Goal: Navigation & Orientation: Find specific page/section

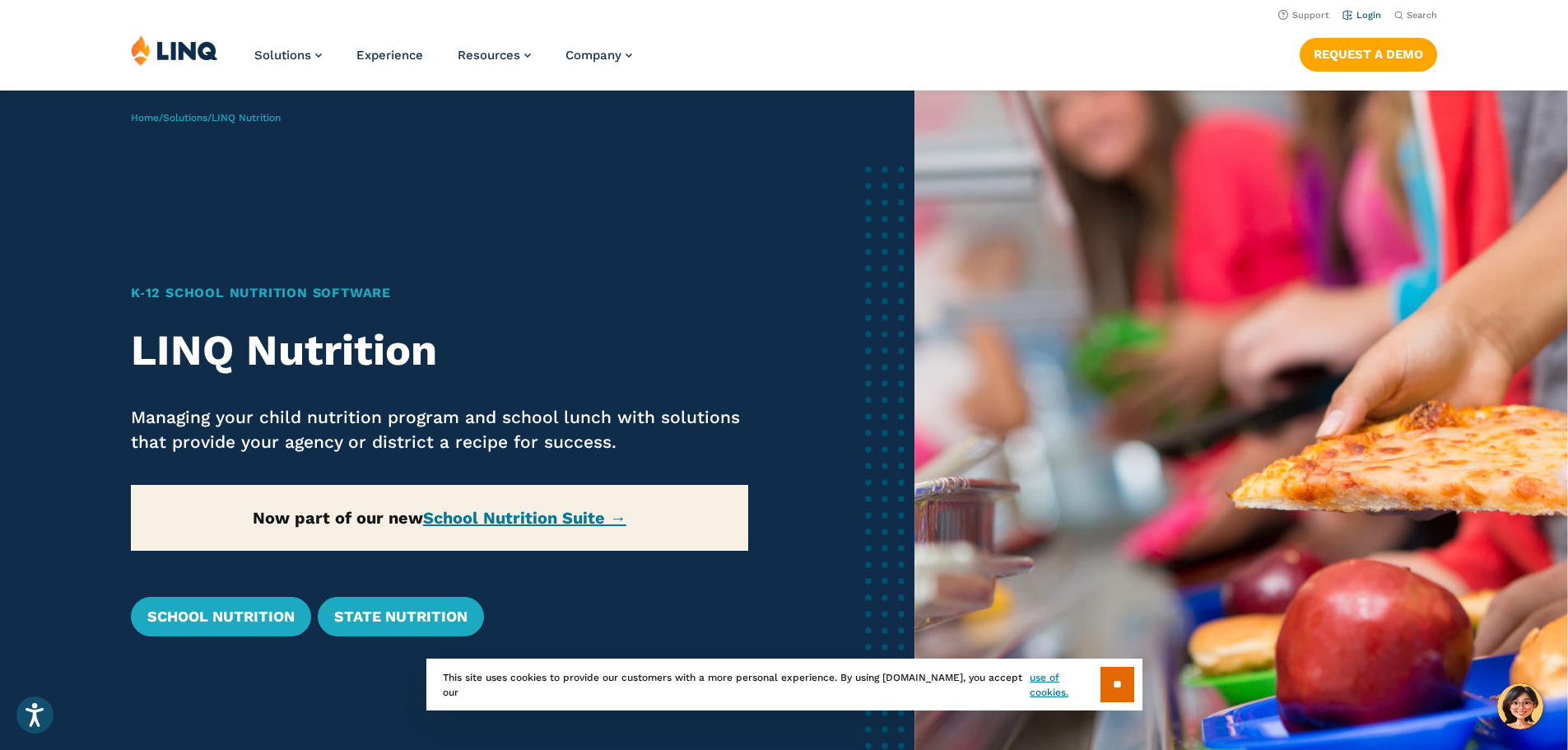
click at [1360, 14] on link "Login" at bounding box center [1361, 15] width 39 height 11
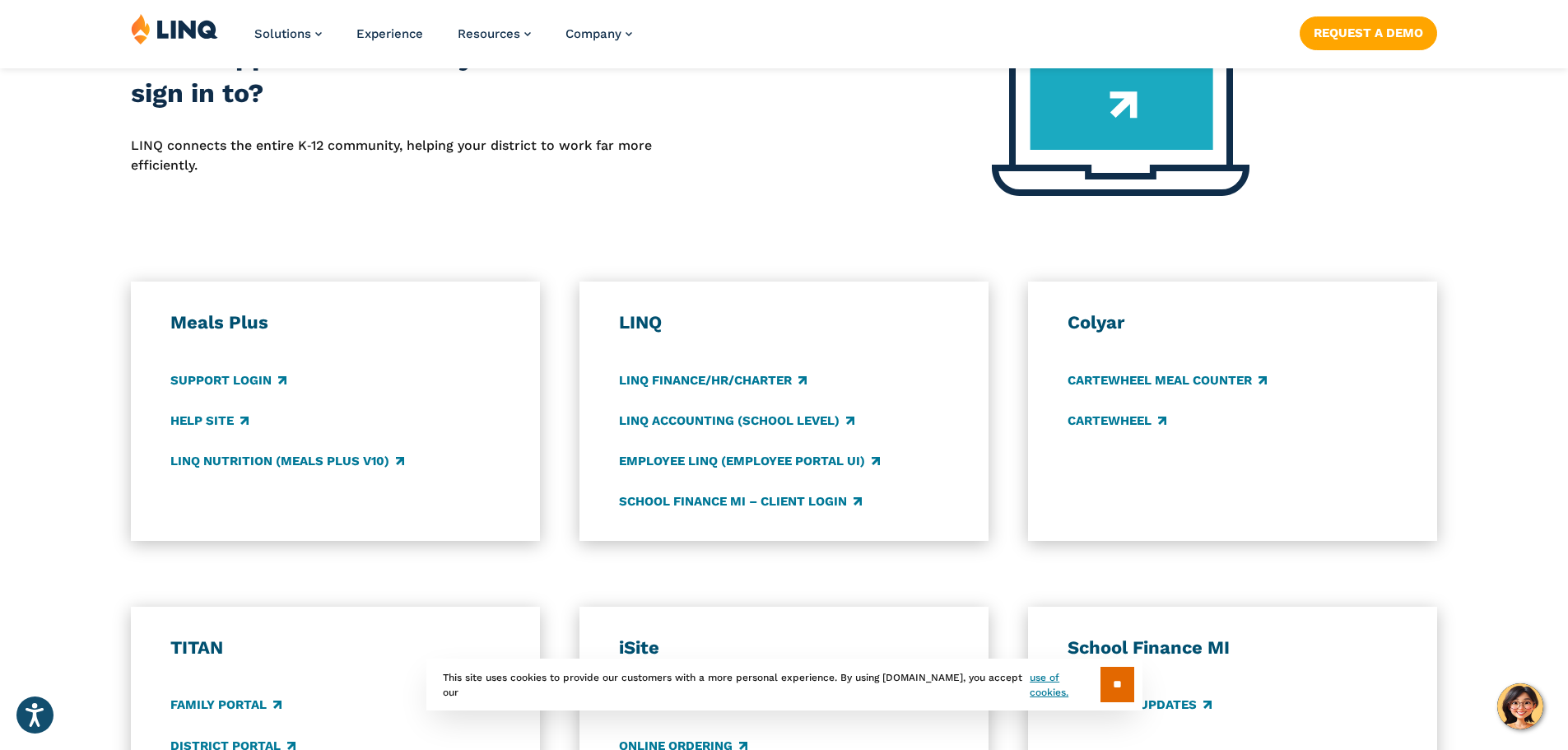
scroll to position [792, 0]
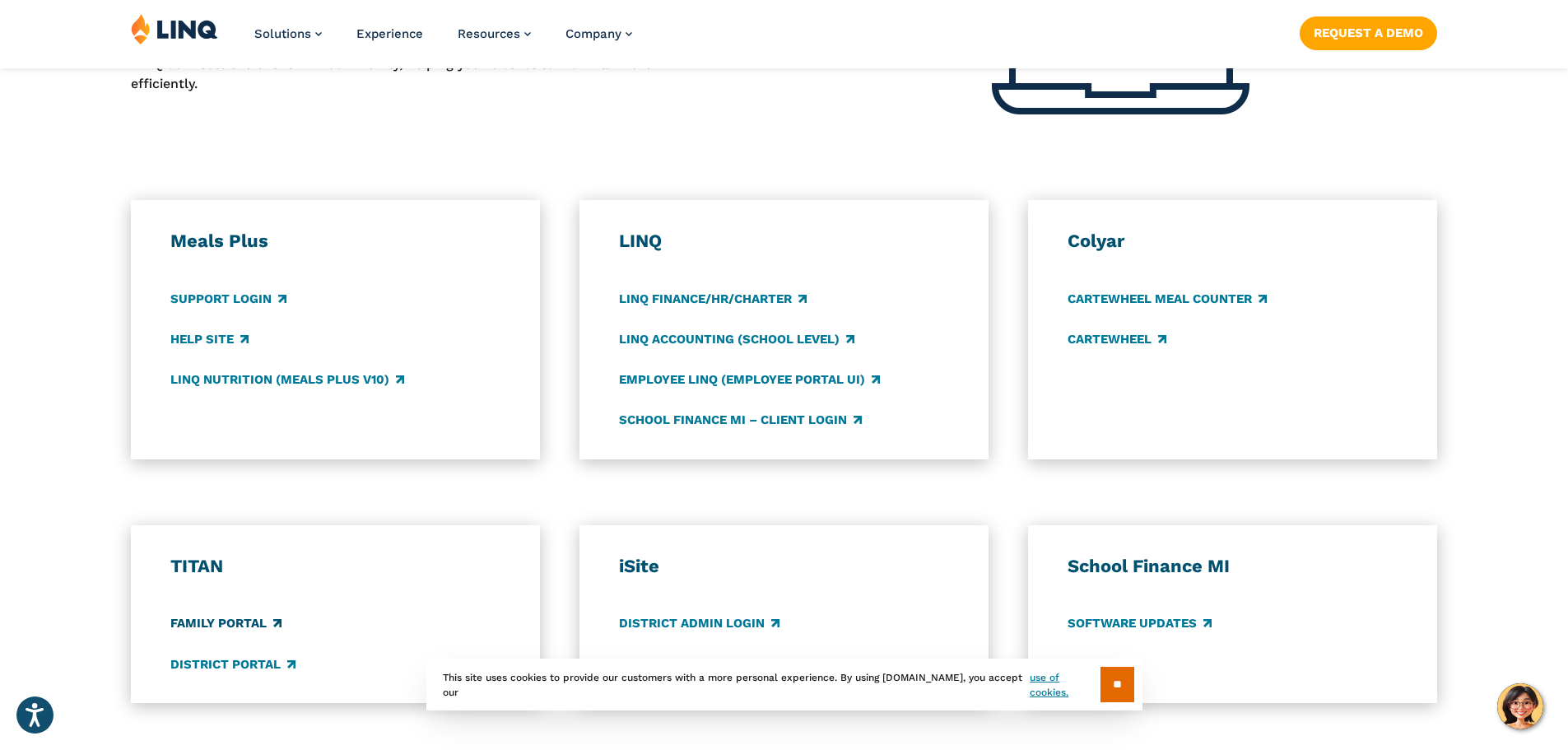
click at [217, 627] on link "Family Portal" at bounding box center [226, 624] width 111 height 18
